Goal: Information Seeking & Learning: Learn about a topic

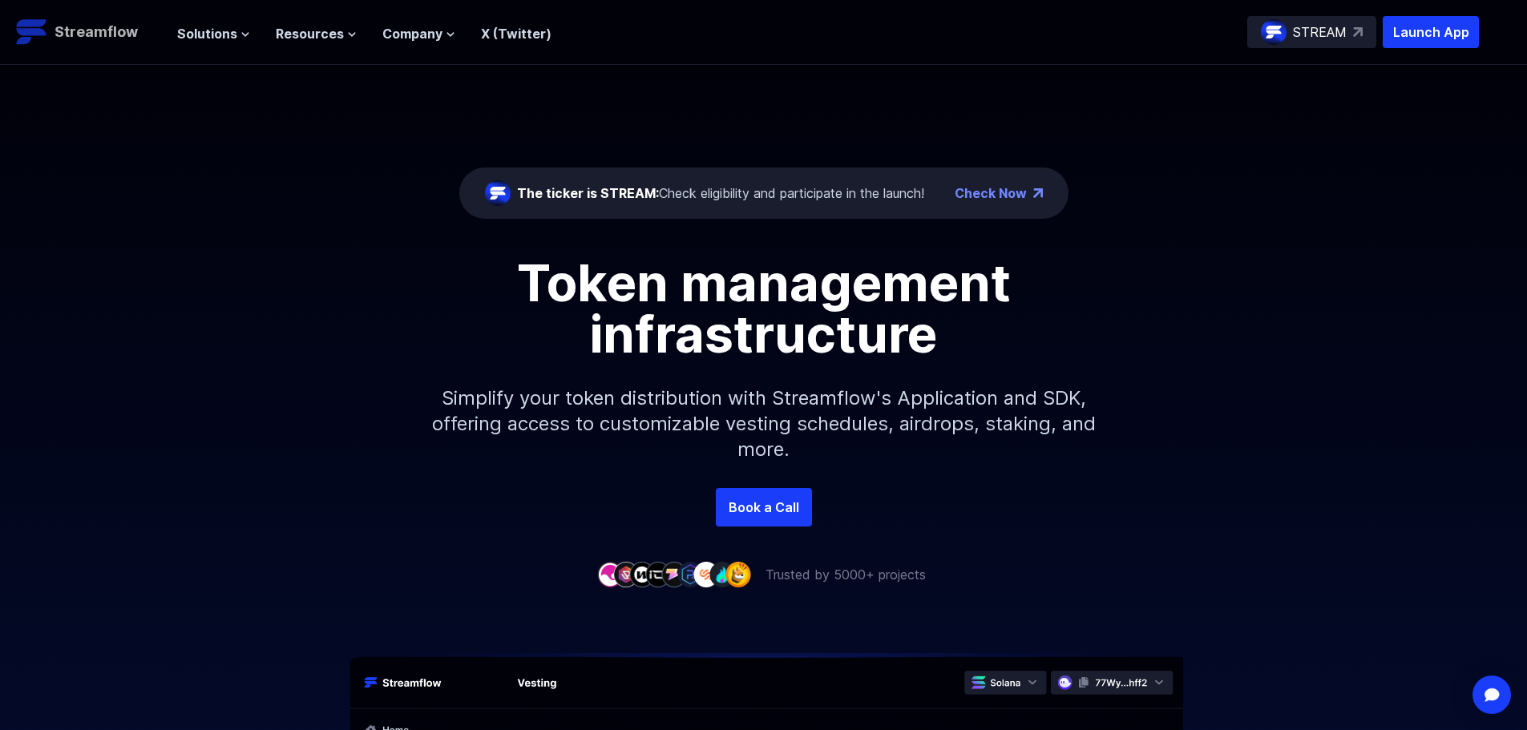
click at [90, 38] on p "Streamflow" at bounding box center [96, 32] width 83 height 22
click at [774, 181] on div "The ticker is STREAM: Check eligibility and participate in the launch!" at bounding box center [704, 193] width 439 height 26
click at [770, 192] on div "The ticker is STREAM: Check eligibility and participate in the launch!" at bounding box center [720, 193] width 407 height 19
click at [778, 192] on div "The ticker is STREAM: Check eligibility and participate in the launch!" at bounding box center [720, 193] width 407 height 19
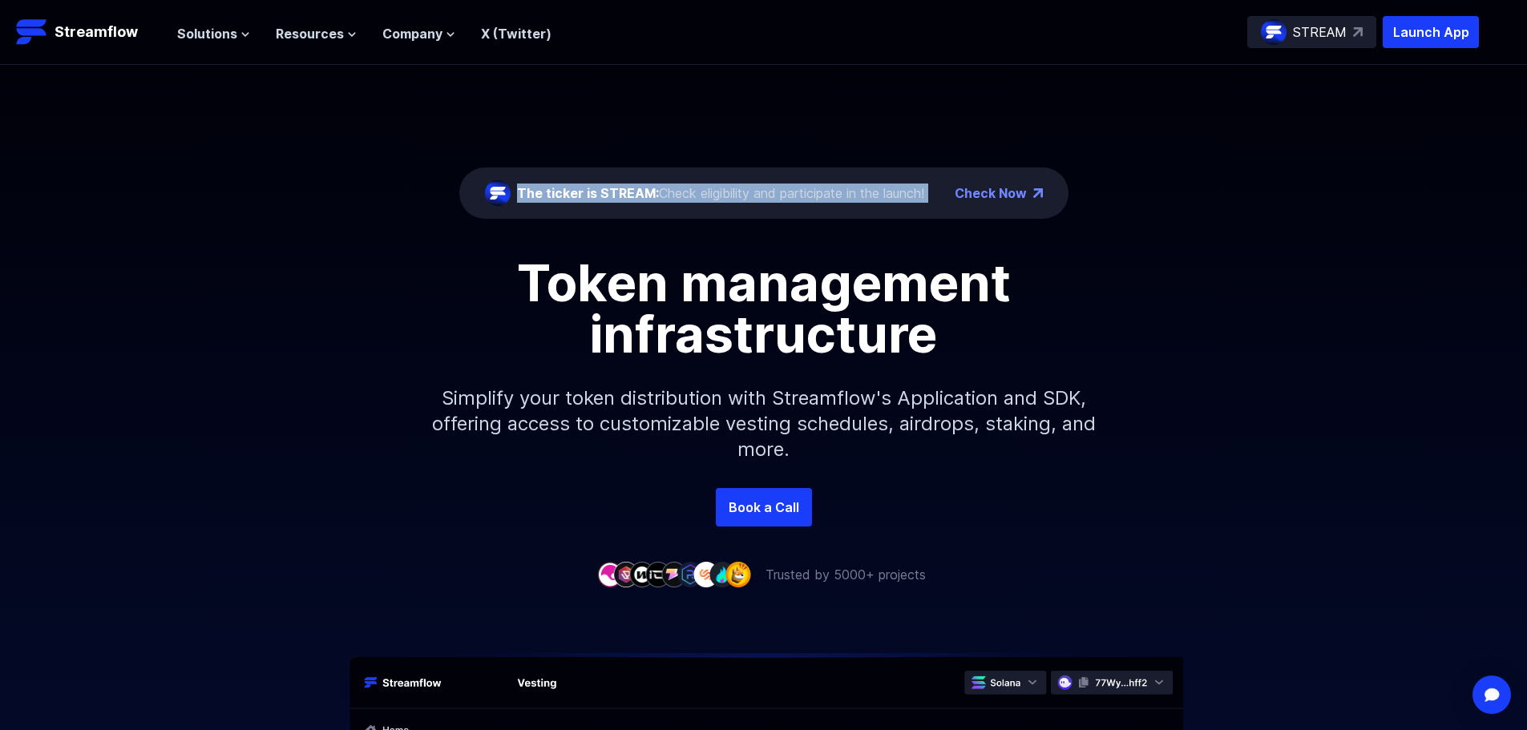
click at [778, 192] on div "The ticker is STREAM: Check eligibility and participate in the launch!" at bounding box center [720, 193] width 407 height 19
click at [640, 192] on span "The ticker is STREAM:" at bounding box center [588, 193] width 142 height 16
click at [997, 192] on link "Check Now" at bounding box center [991, 193] width 72 height 19
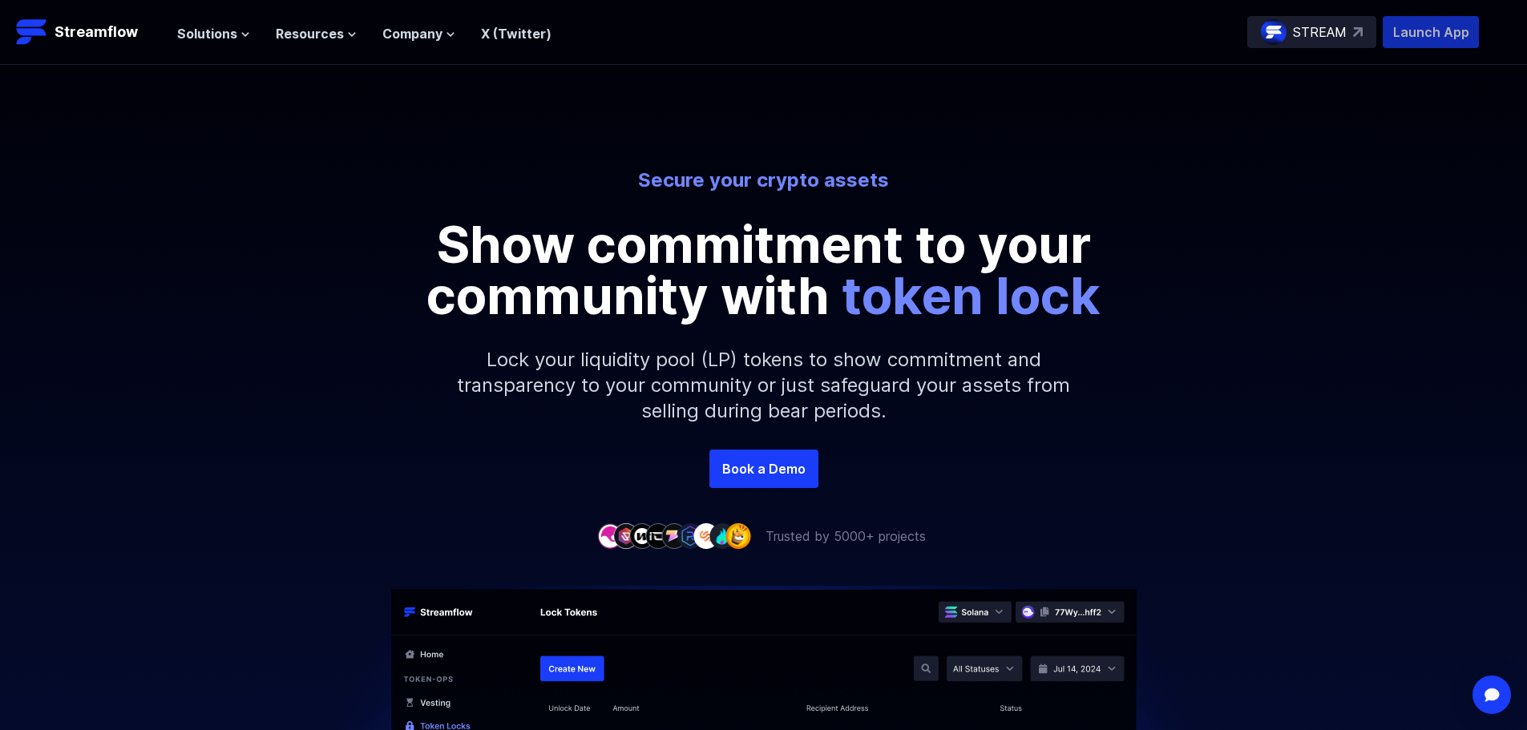
click at [1391, 29] on p "Launch App" at bounding box center [1431, 32] width 96 height 32
click at [1430, 33] on p "Launch App" at bounding box center [1431, 32] width 96 height 32
